Goal: Task Accomplishment & Management: Manage account settings

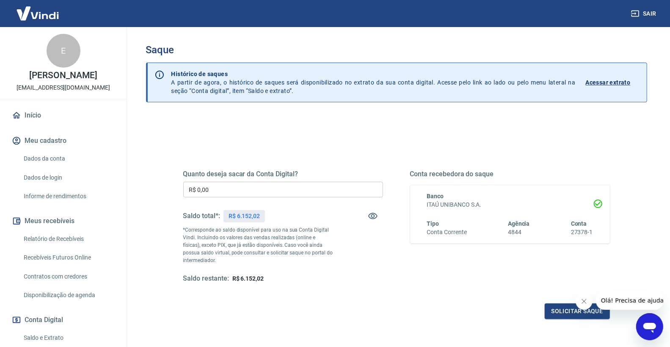
click at [235, 185] on input "R$ 0,00" at bounding box center [283, 190] width 200 height 16
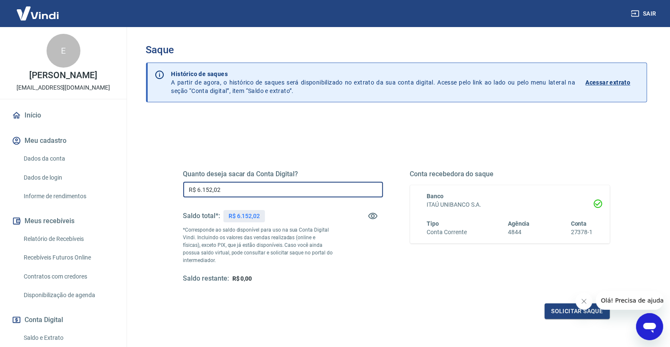
type input "R$ 6.152,02"
click at [373, 282] on div "Saldo restante: R$ 0,00" at bounding box center [283, 279] width 200 height 9
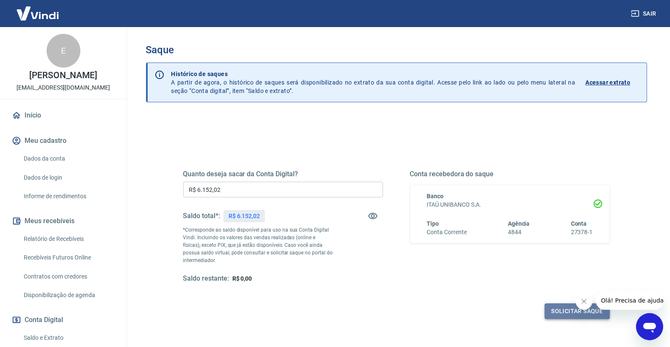
click at [566, 315] on button "Solicitar saque" at bounding box center [577, 312] width 65 height 16
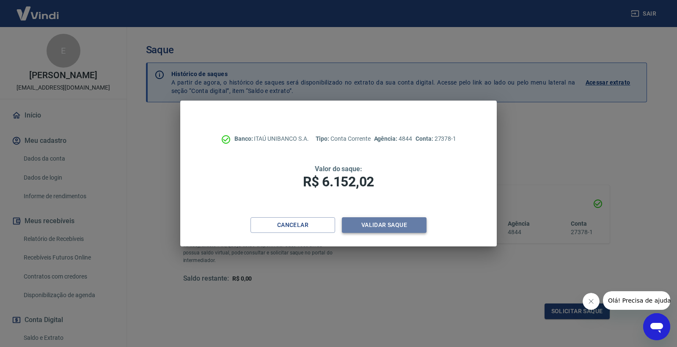
click at [385, 226] on button "Validar saque" at bounding box center [384, 225] width 85 height 16
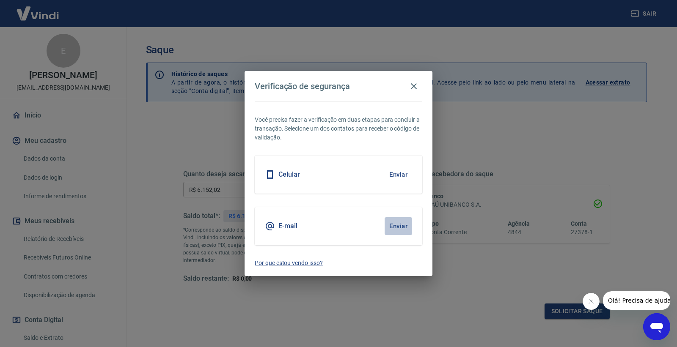
click at [394, 228] on button "Enviar" at bounding box center [399, 226] width 28 height 18
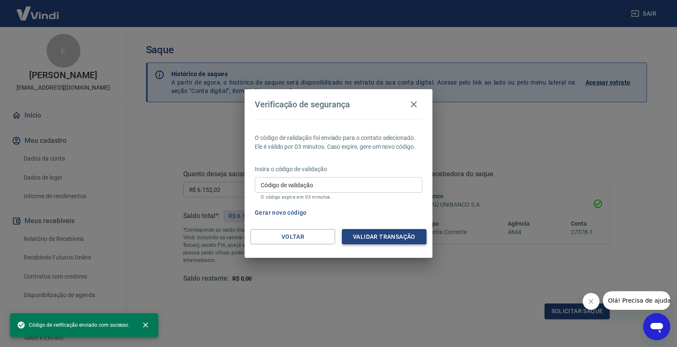
click at [378, 236] on button "Validar transação" at bounding box center [384, 237] width 85 height 16
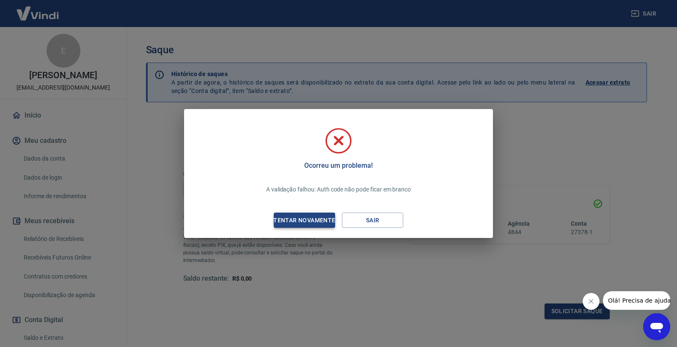
click at [292, 218] on div "Tentar novamente" at bounding box center [304, 220] width 82 height 11
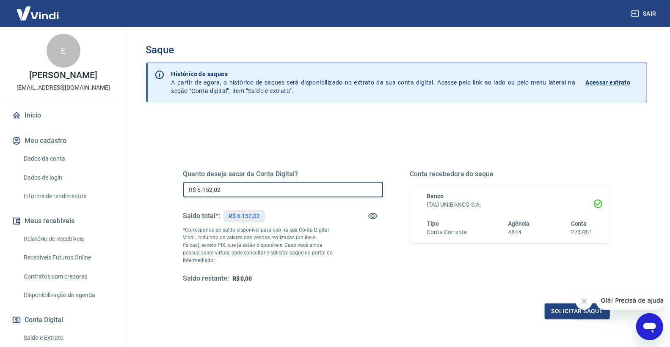
click at [244, 195] on input "R$ 6.152,02" at bounding box center [283, 190] width 200 height 16
click at [214, 142] on div "Quanto deseja sacar da Conta Digital? R$ 6.152,02 ​ Saldo total*: R$ 6.152,02 *…" at bounding box center [396, 231] width 447 height 197
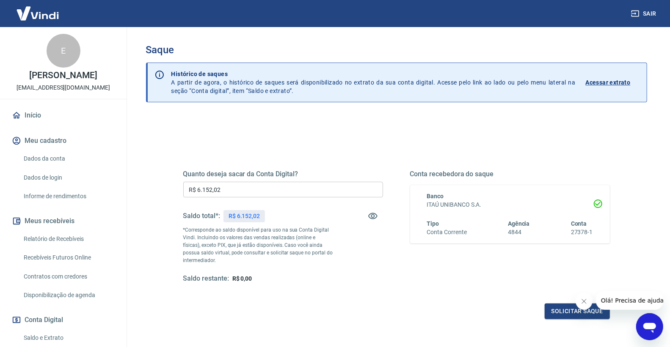
click at [238, 191] on input "R$ 6.152,02" at bounding box center [283, 190] width 200 height 16
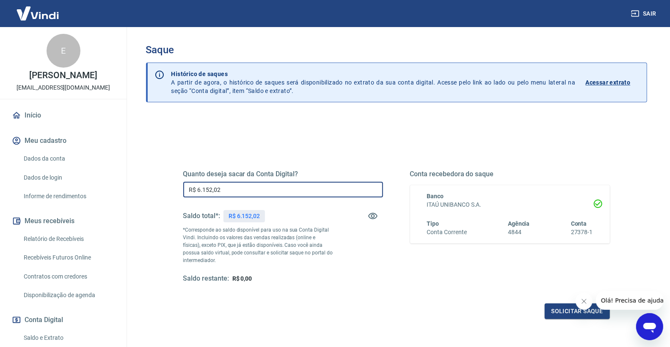
click at [209, 143] on div "Quanto deseja sacar da Conta Digital? R$ 6.152,02 ​ Saldo total*: R$ 6.152,02 *…" at bounding box center [396, 231] width 447 height 197
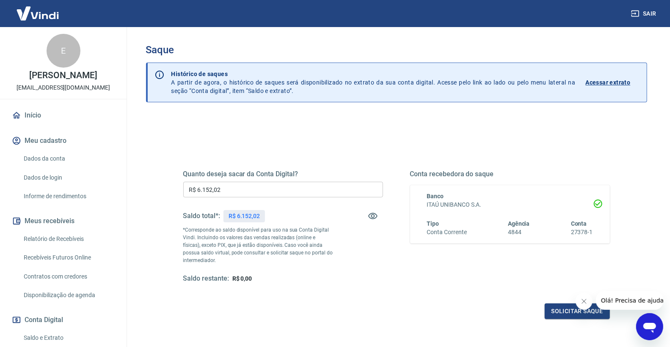
click at [247, 190] on input "R$ 6.152,02" at bounding box center [283, 190] width 200 height 16
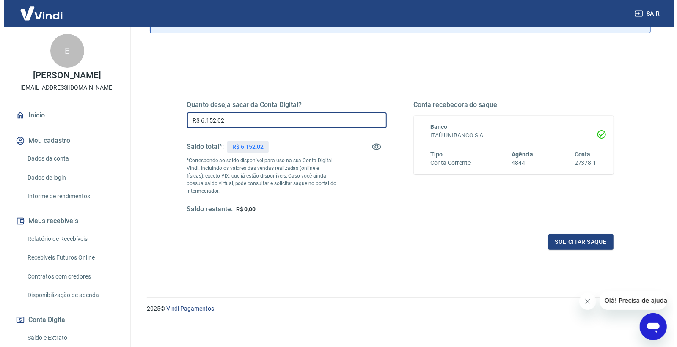
scroll to position [71, 0]
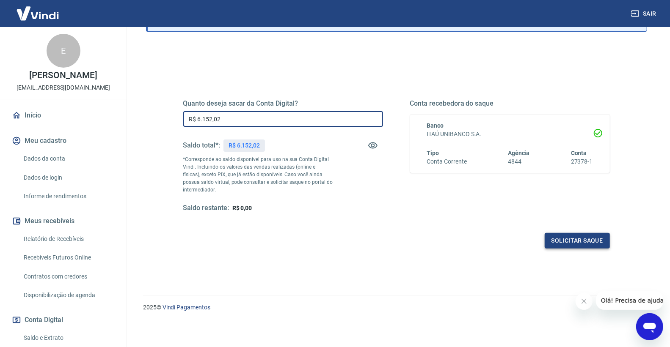
click at [585, 238] on button "Solicitar saque" at bounding box center [577, 241] width 65 height 16
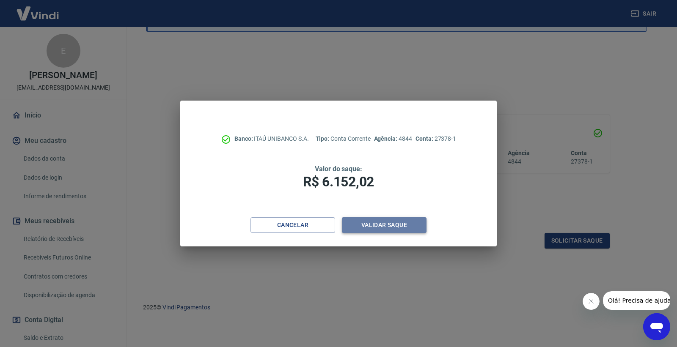
click at [391, 223] on button "Validar saque" at bounding box center [384, 225] width 85 height 16
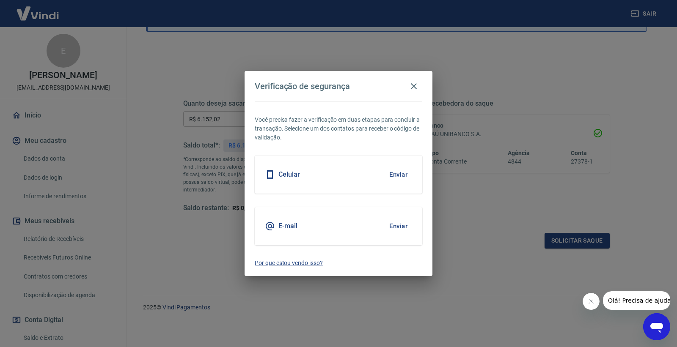
click at [396, 226] on button "Enviar" at bounding box center [399, 226] width 28 height 18
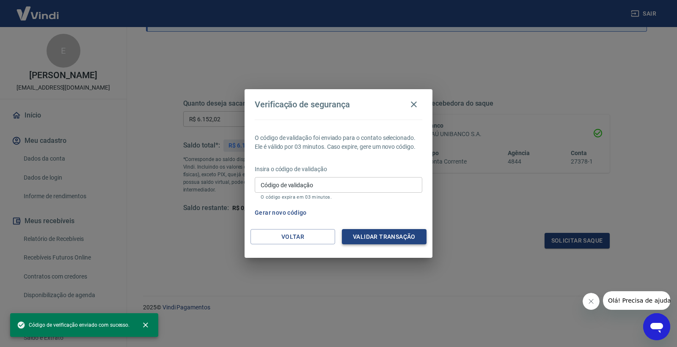
click at [383, 236] on button "Validar transação" at bounding box center [384, 237] width 85 height 16
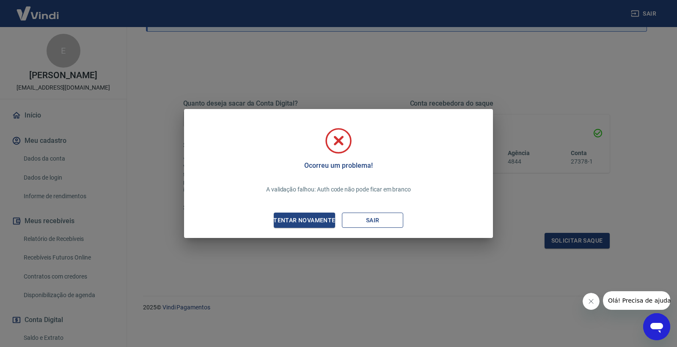
click at [371, 221] on button "Sair" at bounding box center [372, 221] width 61 height 16
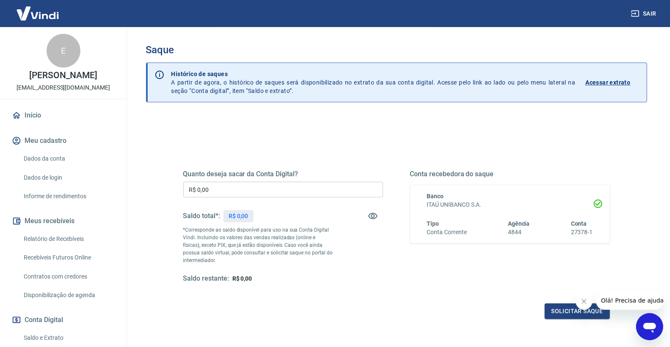
click at [231, 190] on input "R$ 0,00" at bounding box center [283, 190] width 200 height 16
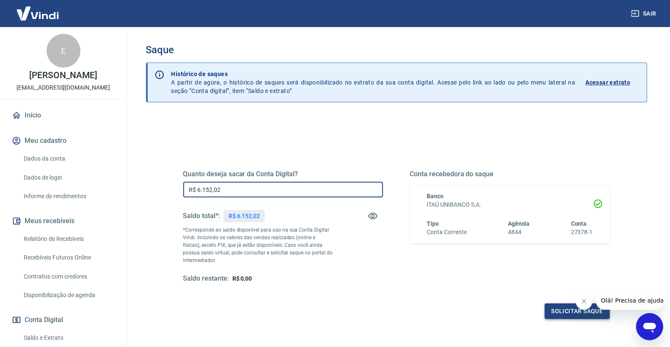
type input "R$ 6.152,02"
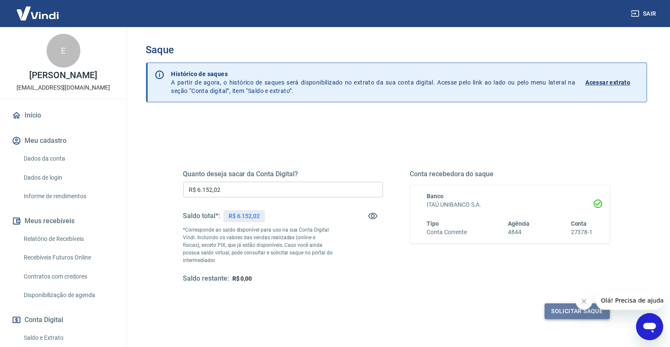
click at [554, 313] on button "Solicitar saque" at bounding box center [577, 312] width 65 height 16
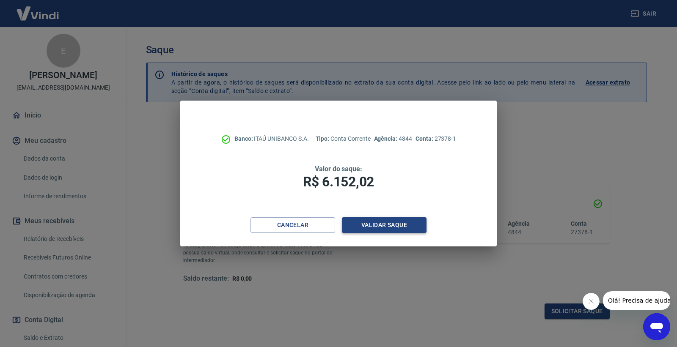
click at [382, 228] on button "Validar saque" at bounding box center [384, 225] width 85 height 16
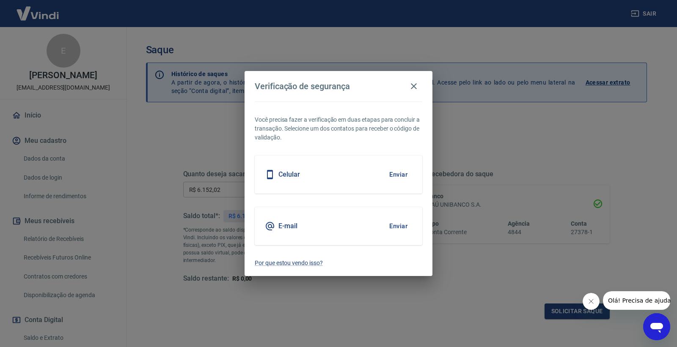
click at [372, 226] on div "E-mail Enviar" at bounding box center [339, 226] width 168 height 38
click at [391, 231] on button "Enviar" at bounding box center [399, 226] width 28 height 18
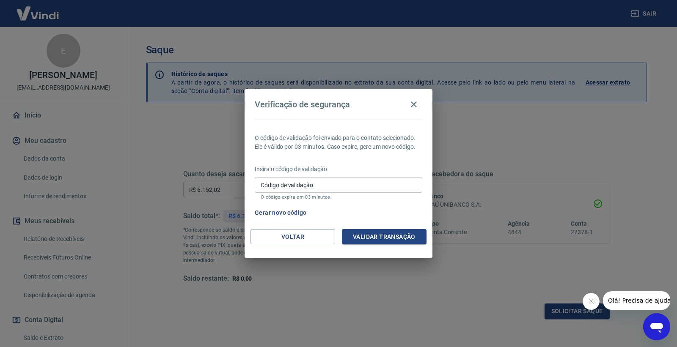
click at [306, 180] on input "Código de validação" at bounding box center [339, 185] width 168 height 16
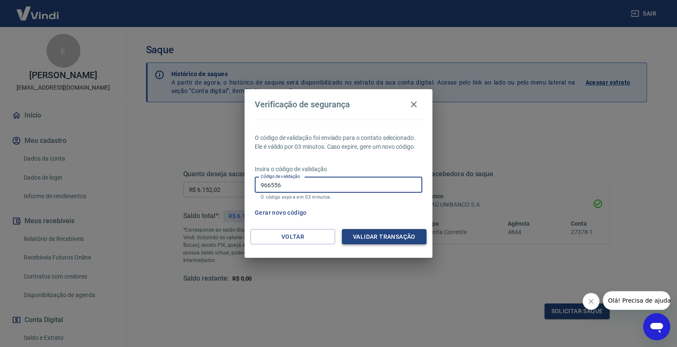
type input "966556"
click at [396, 234] on button "Validar transação" at bounding box center [384, 237] width 85 height 16
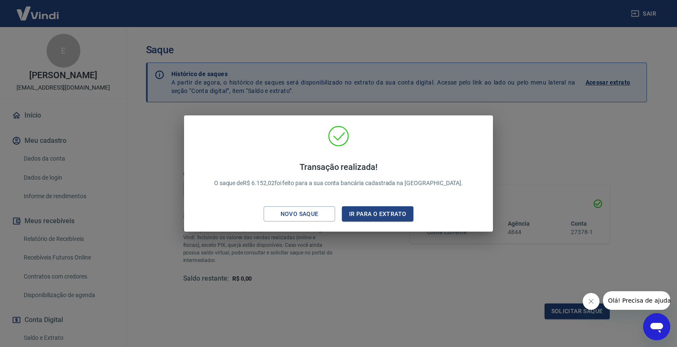
click at [363, 308] on div "Transação realizada! O saque de R$ 6.152,02 foi feito para a sua conta bancária…" at bounding box center [338, 173] width 677 height 347
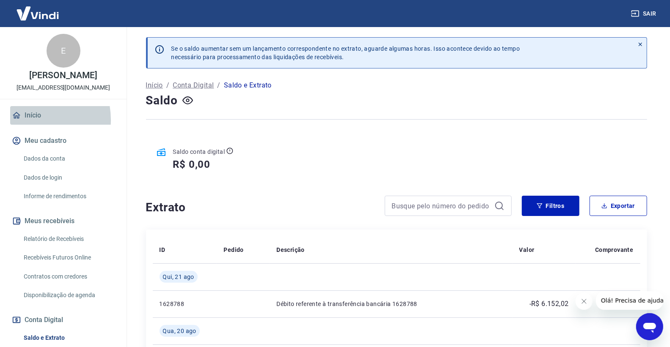
click at [25, 120] on link "Início" at bounding box center [63, 115] width 106 height 19
